Goal: Transaction & Acquisition: Book appointment/travel/reservation

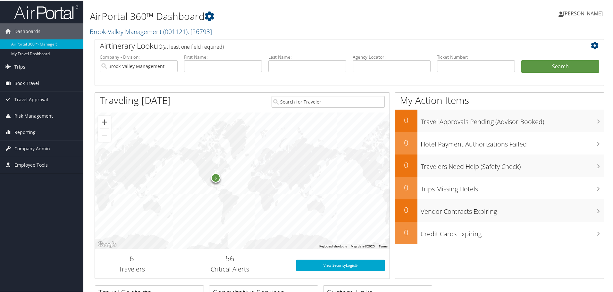
click at [25, 87] on span "Book Travel" at bounding box center [26, 83] width 25 height 16
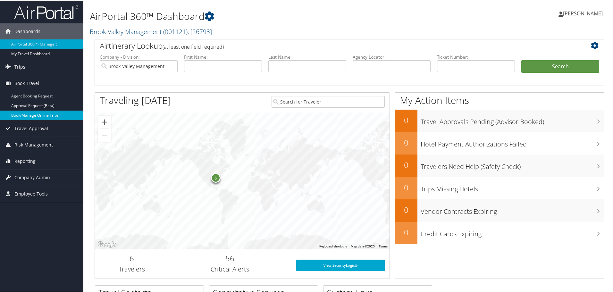
click at [21, 113] on link "Book/Manage Online Trips" at bounding box center [41, 115] width 83 height 10
